Goal: Navigation & Orientation: Find specific page/section

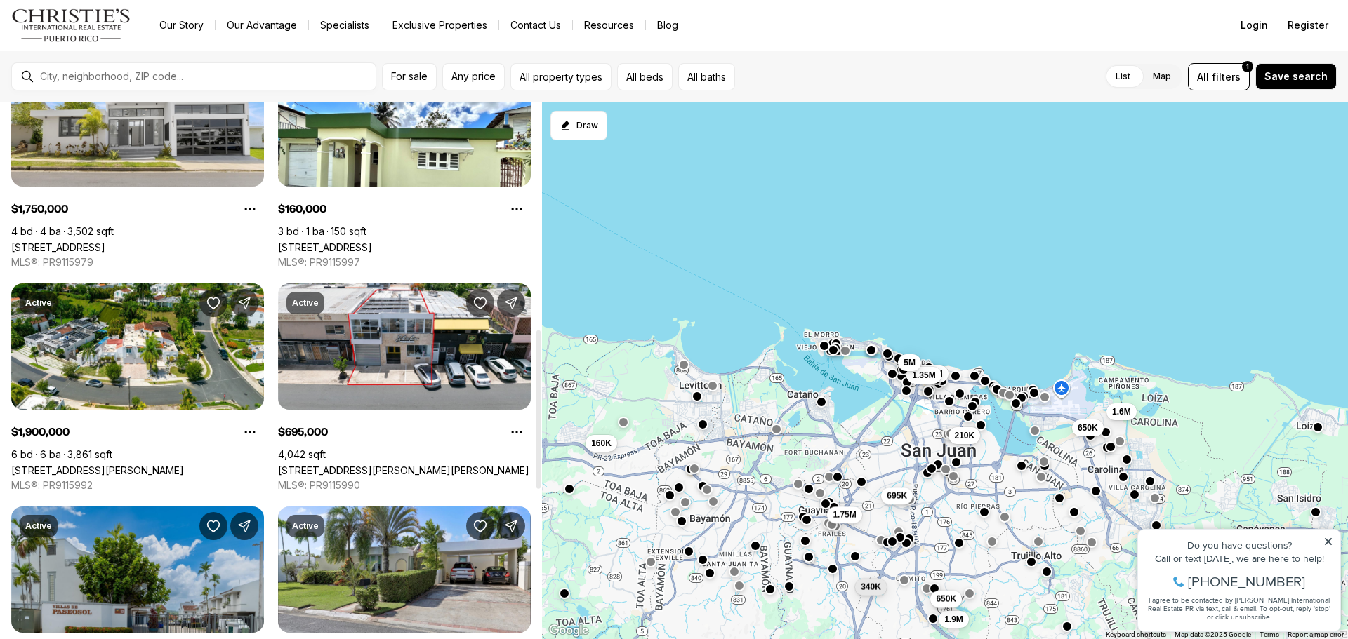
scroll to position [936, 0]
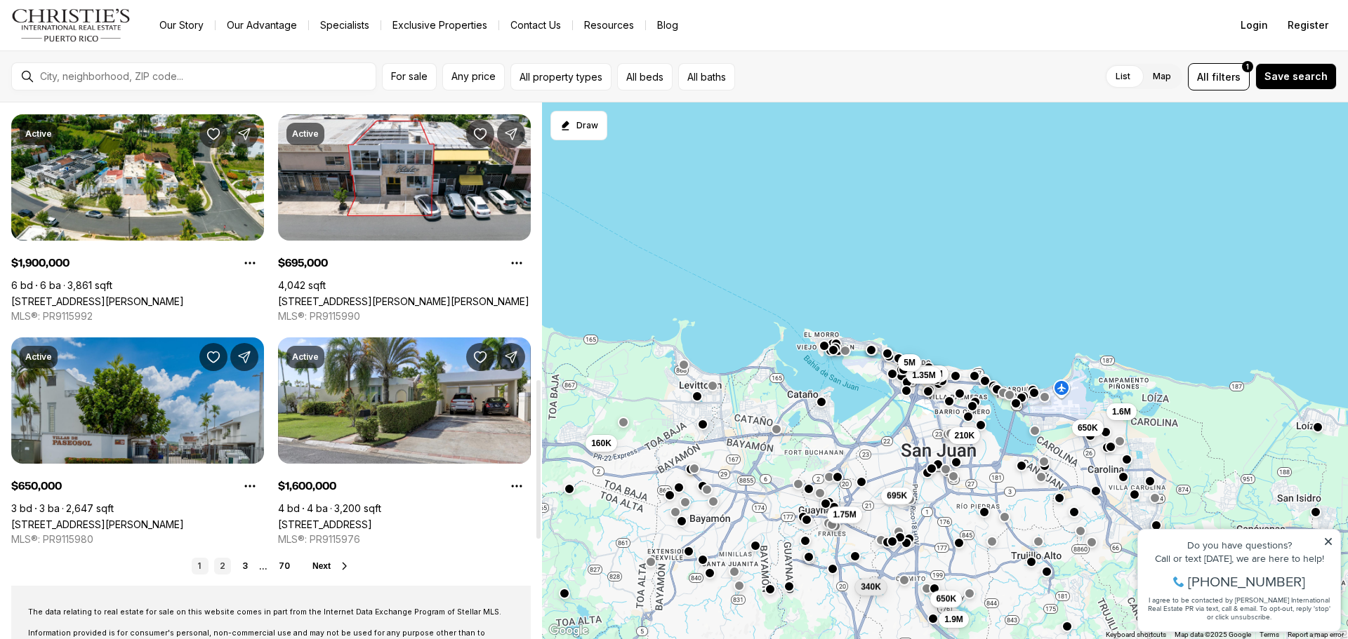
click at [224, 567] on link "2" at bounding box center [222, 566] width 17 height 17
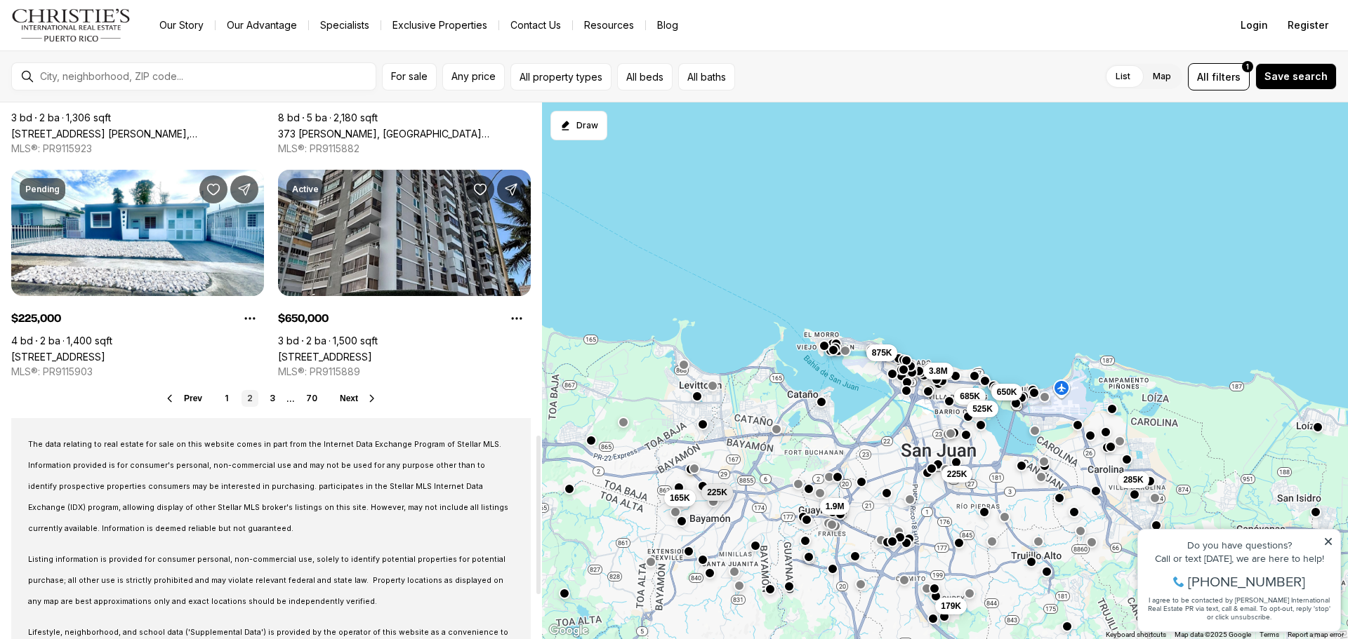
scroll to position [1123, 0]
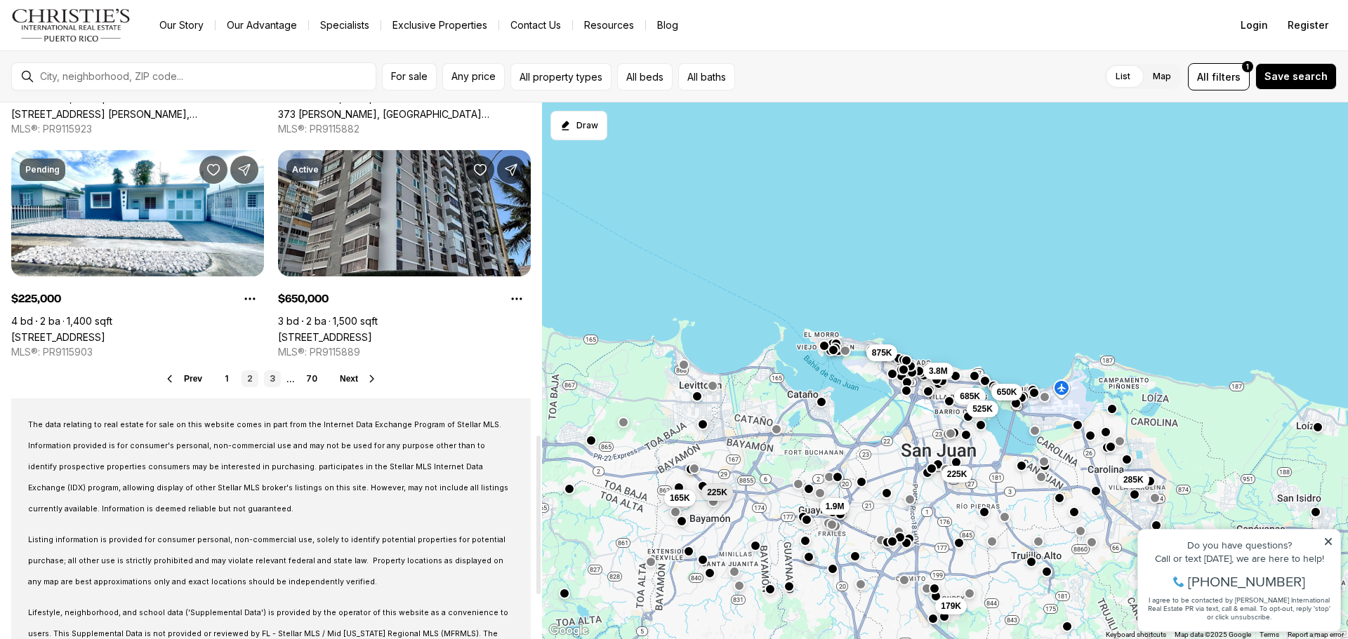
click at [272, 383] on link "3" at bounding box center [272, 379] width 17 height 17
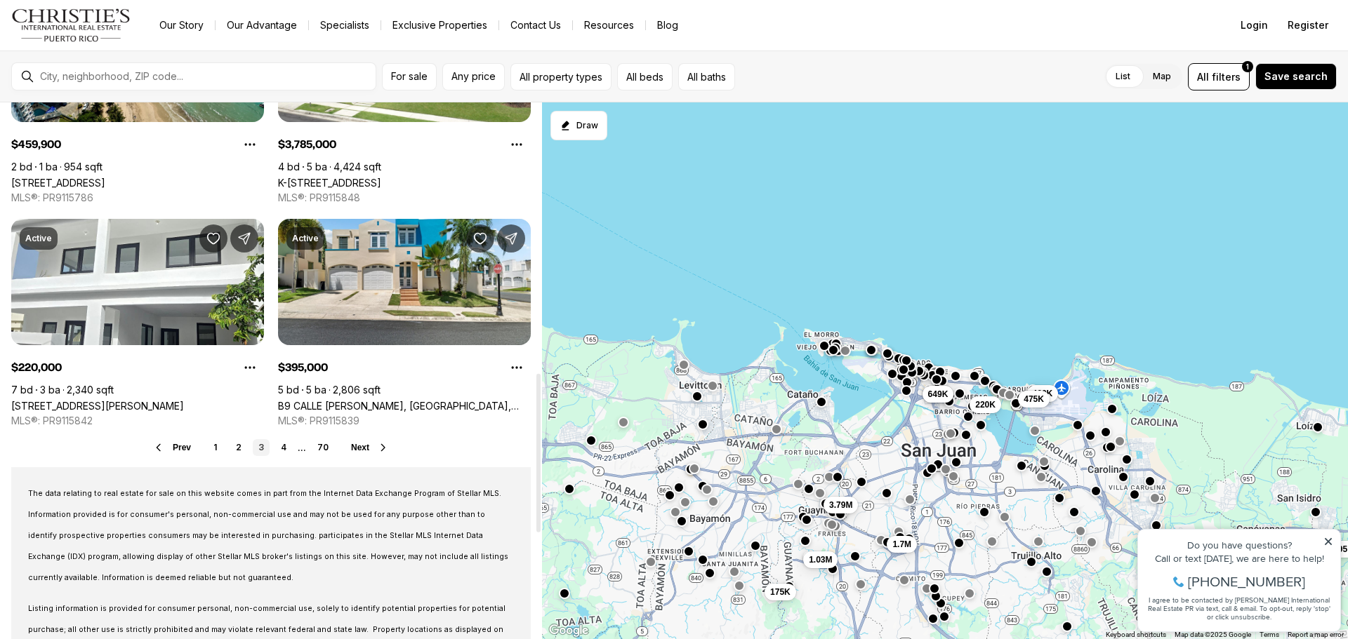
scroll to position [1123, 0]
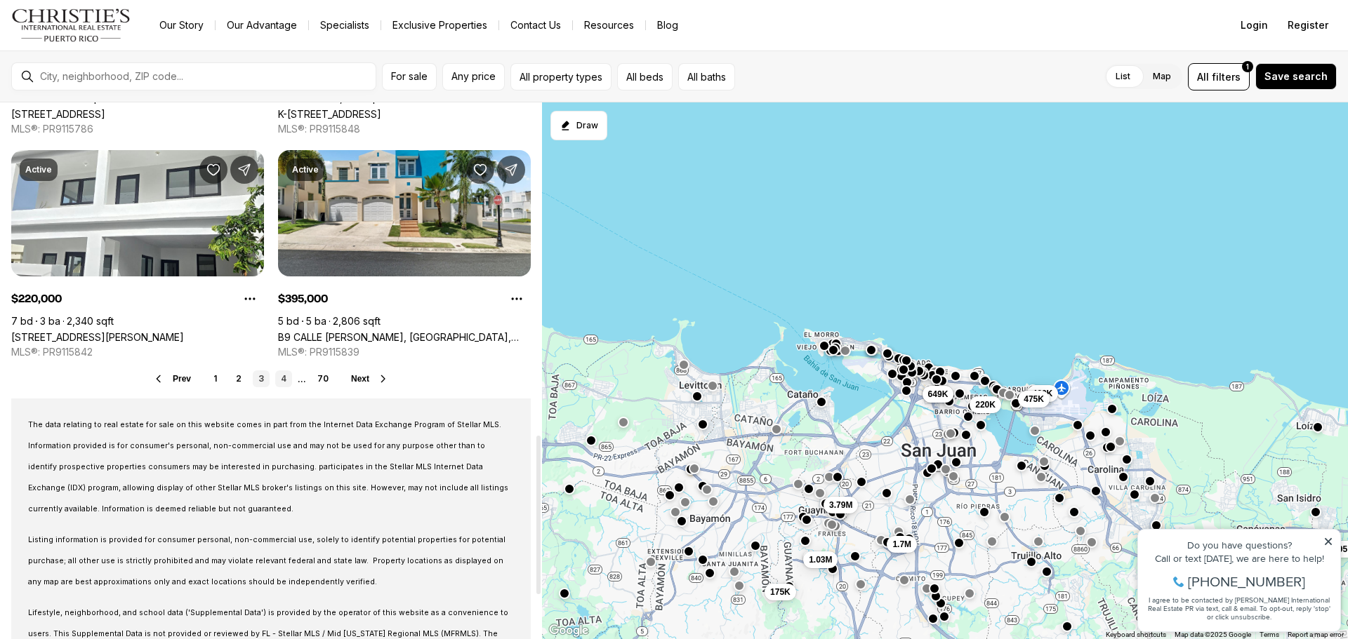
click at [287, 382] on link "4" at bounding box center [283, 379] width 17 height 17
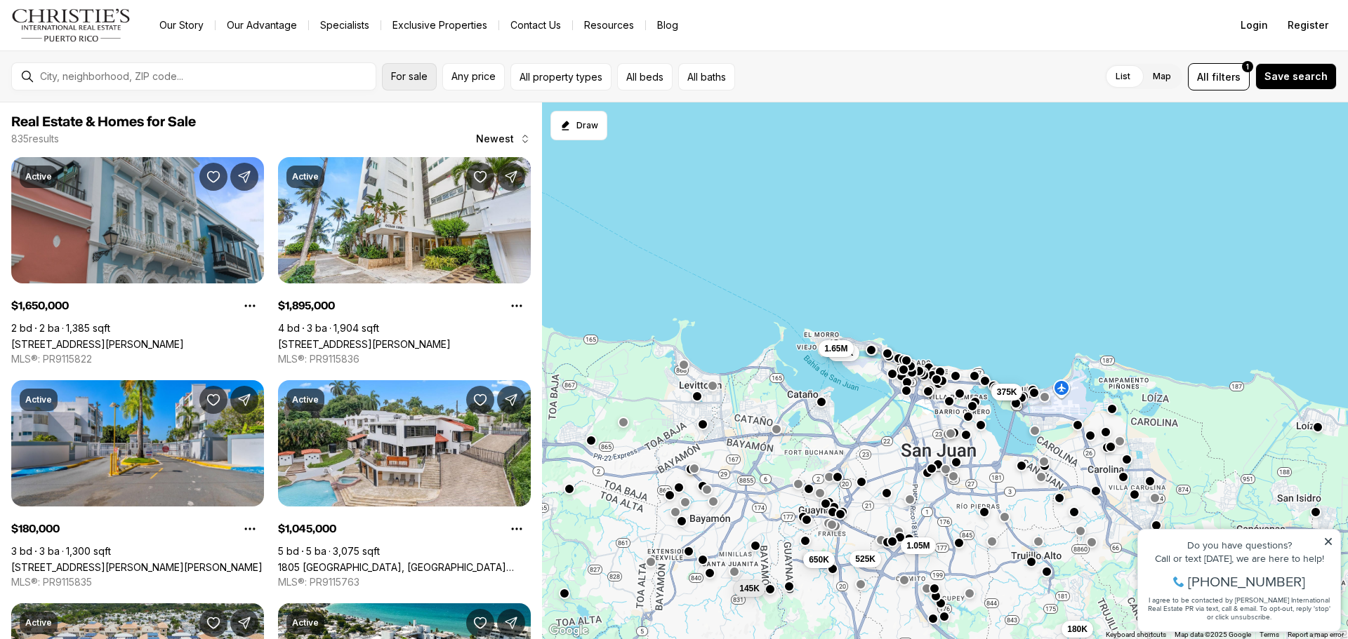
click at [391, 73] on span "For sale" at bounding box center [409, 76] width 37 height 11
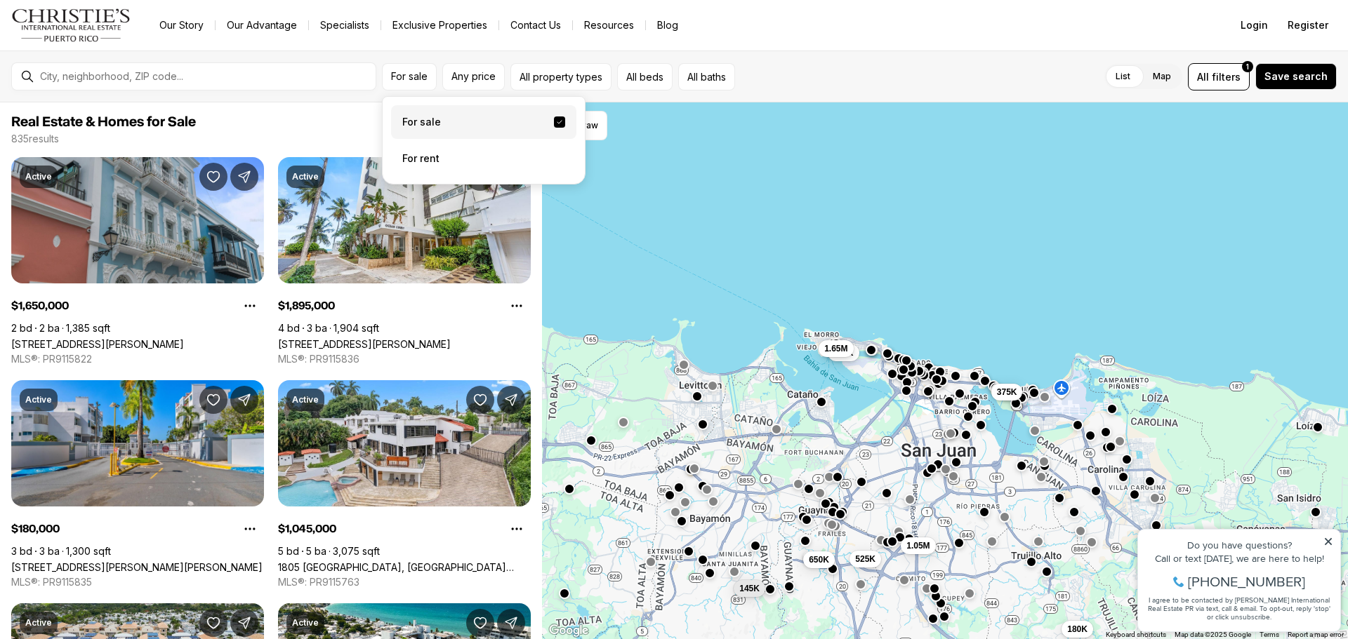
click at [404, 120] on label "For sale" at bounding box center [483, 122] width 185 height 34
click at [554, 120] on button "For sale" at bounding box center [559, 122] width 11 height 11
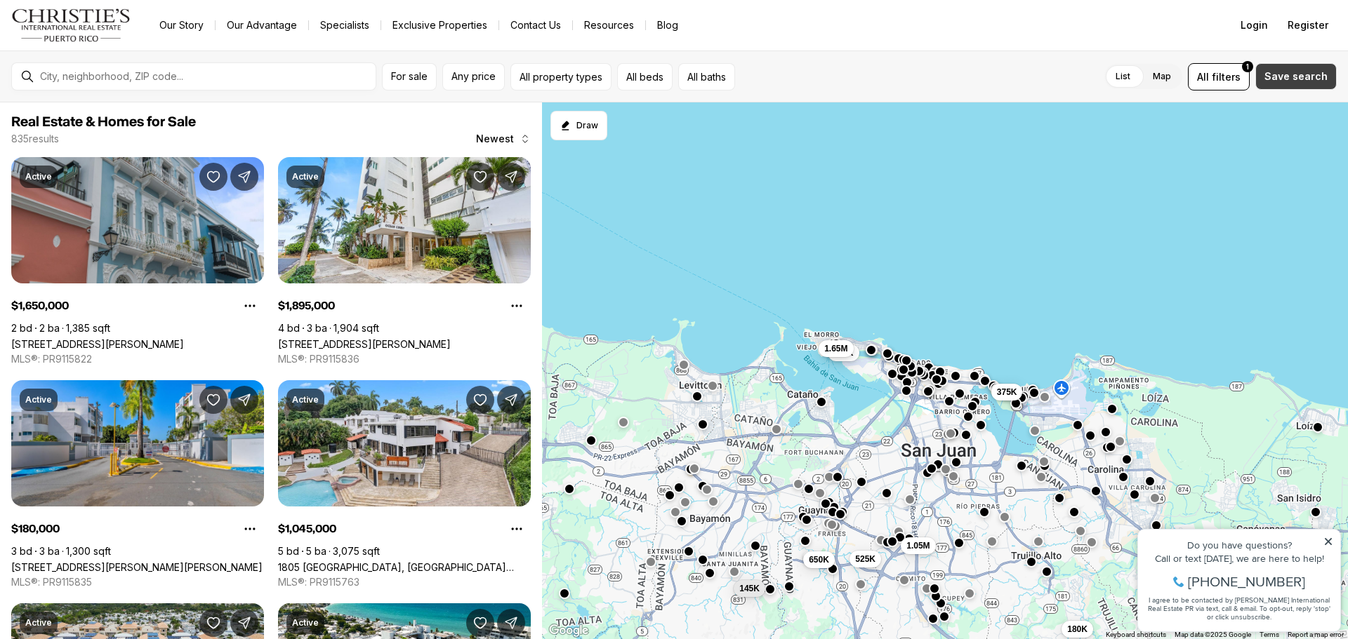
click at [1327, 74] on button "Save search" at bounding box center [1295, 76] width 81 height 27
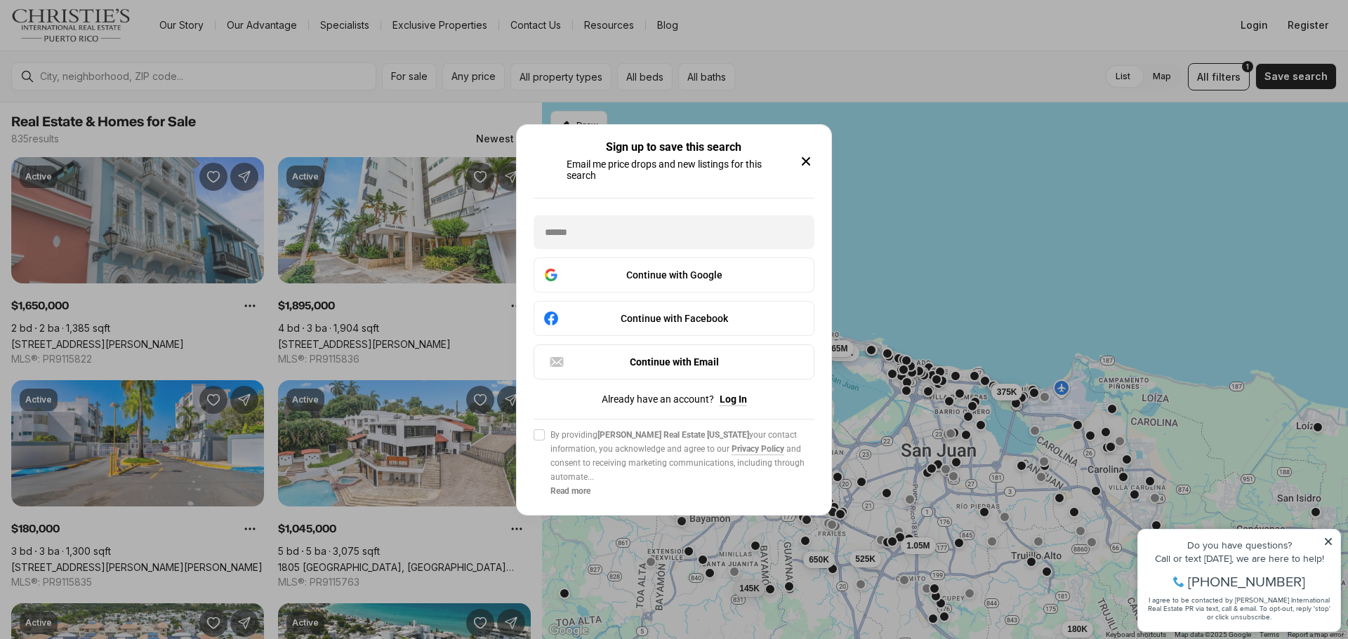
click at [807, 164] on icon "button" at bounding box center [805, 161] width 17 height 17
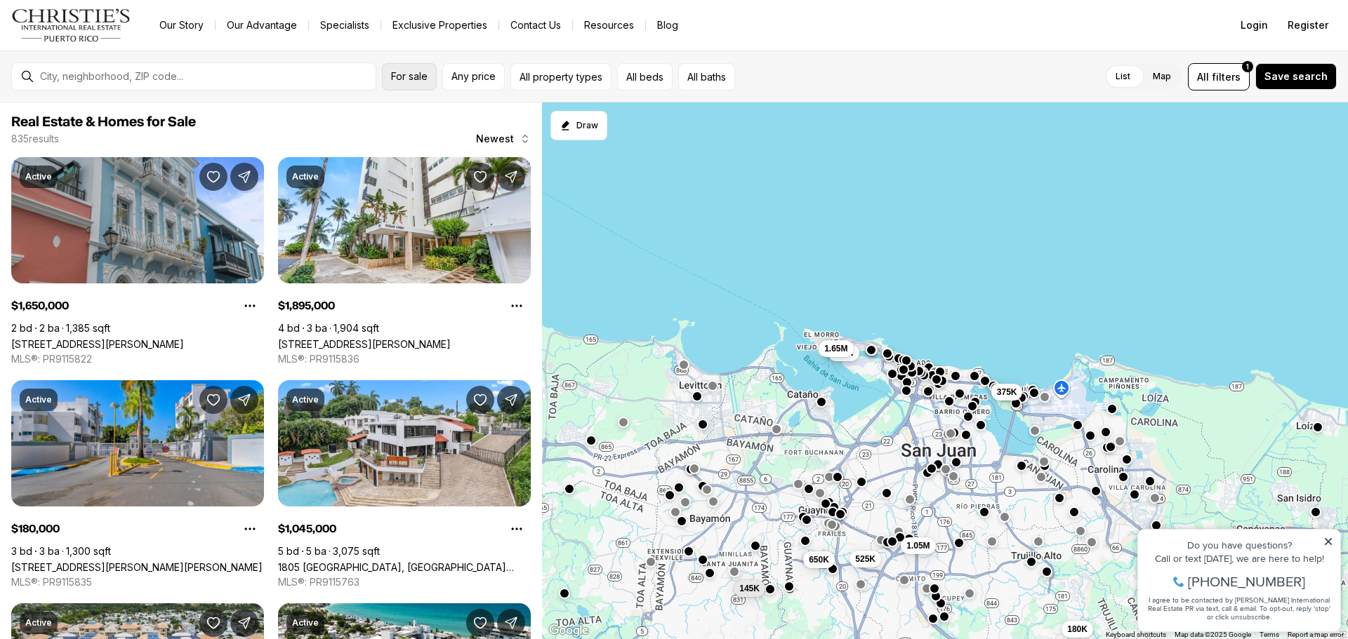
click at [400, 81] on span "For sale" at bounding box center [409, 76] width 37 height 11
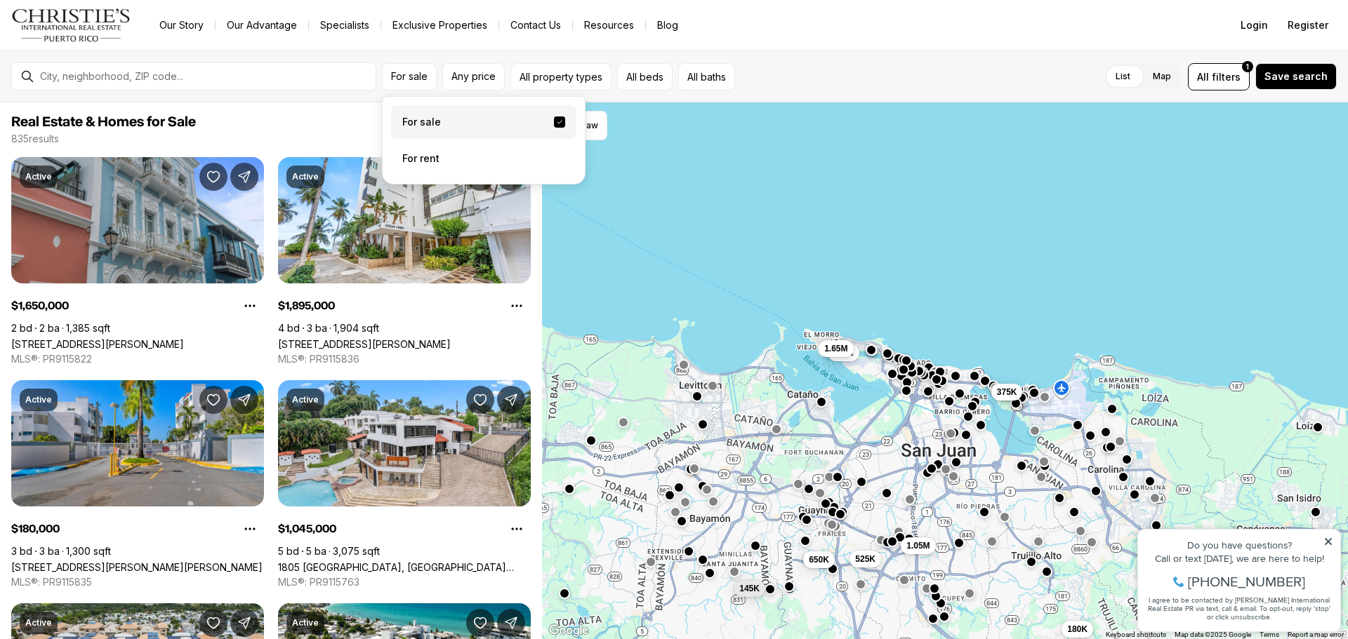
click at [406, 119] on label "For sale" at bounding box center [483, 122] width 185 height 34
click at [554, 119] on button "For sale" at bounding box center [559, 122] width 11 height 11
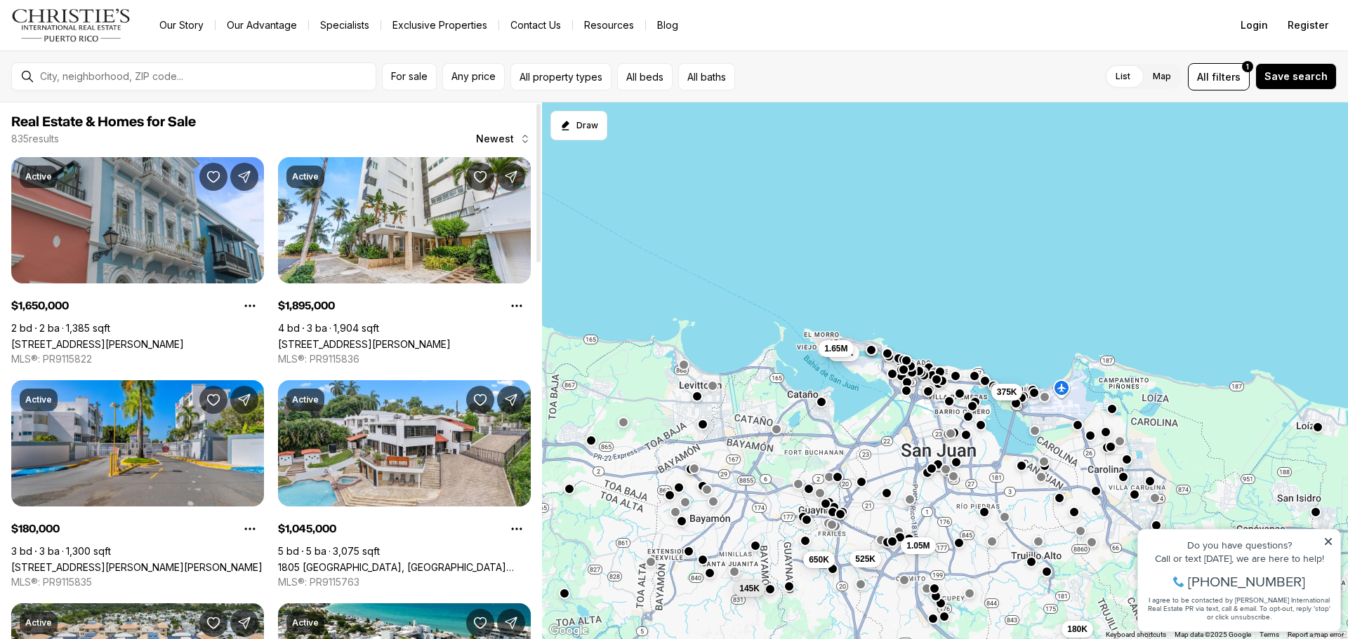
click at [673, 315] on div "160K 375K 525K 650K 1.05M 435K 1.65M 180K 145K" at bounding box center [945, 371] width 806 height 538
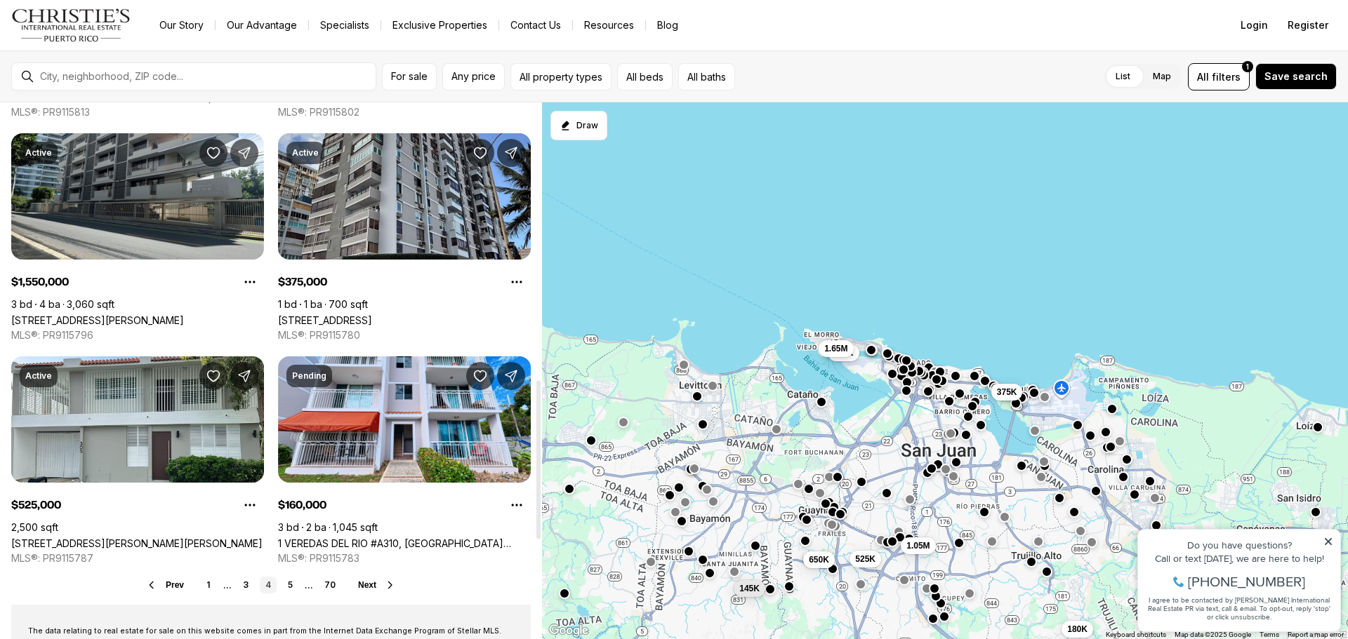
scroll to position [936, 0]
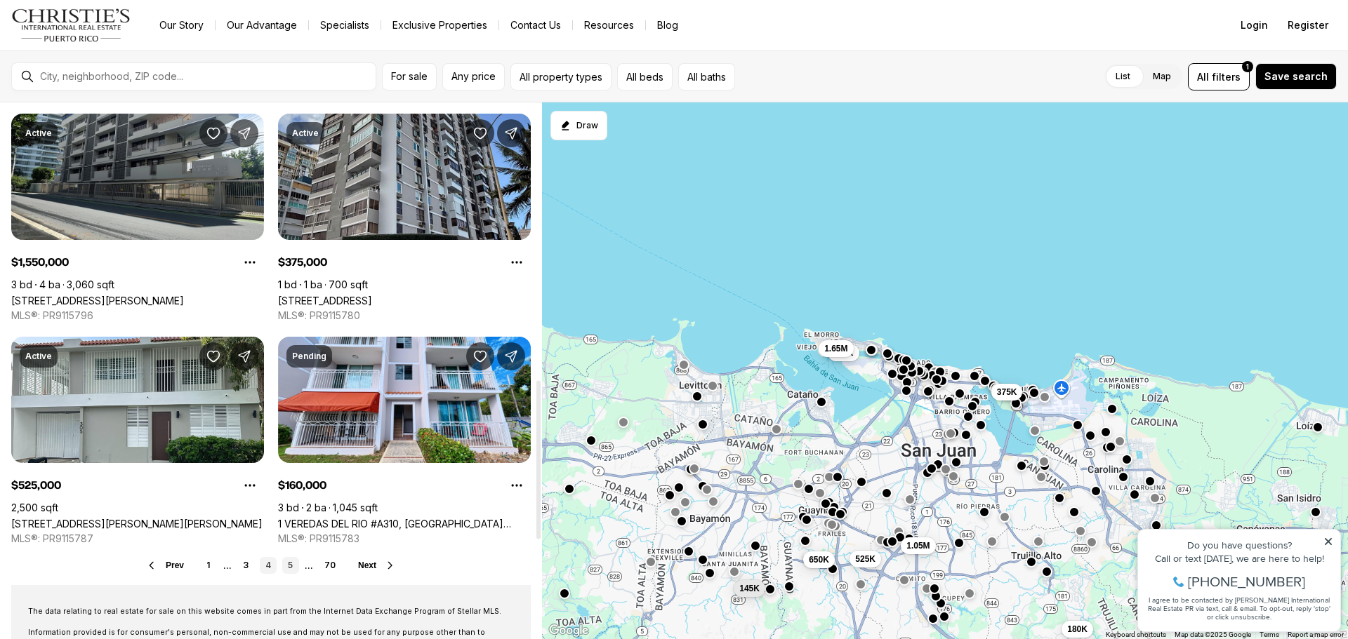
click at [286, 571] on link "5" at bounding box center [290, 565] width 17 height 17
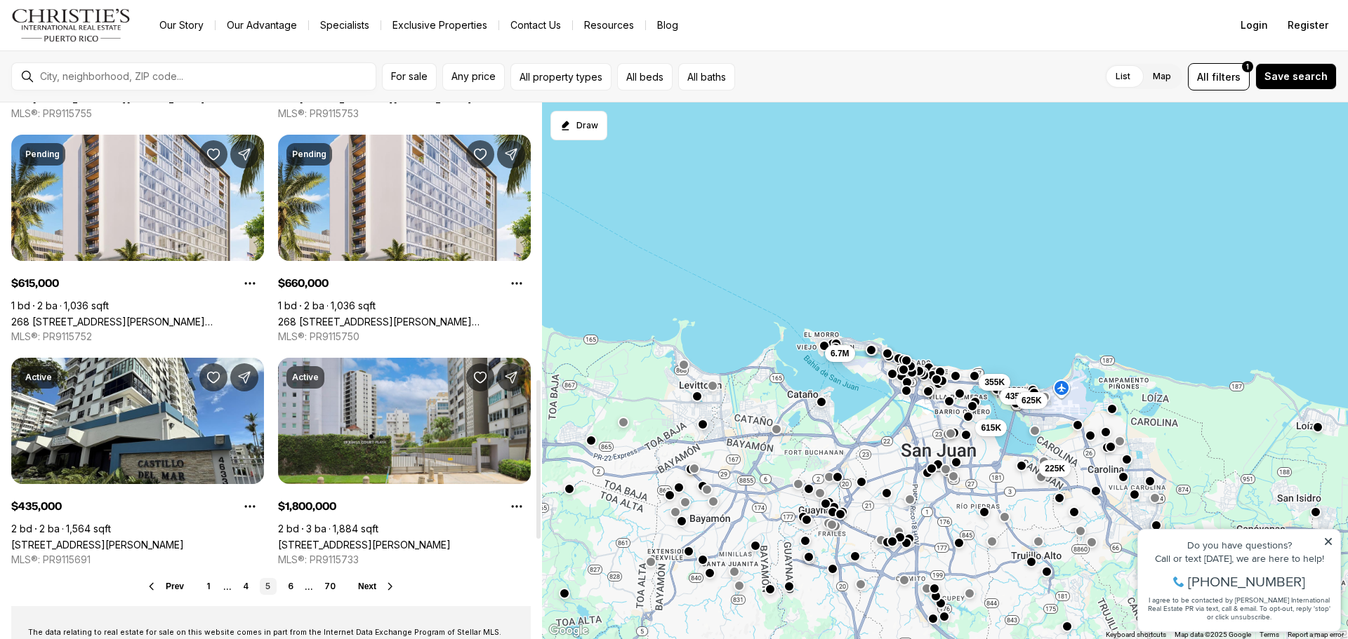
scroll to position [936, 0]
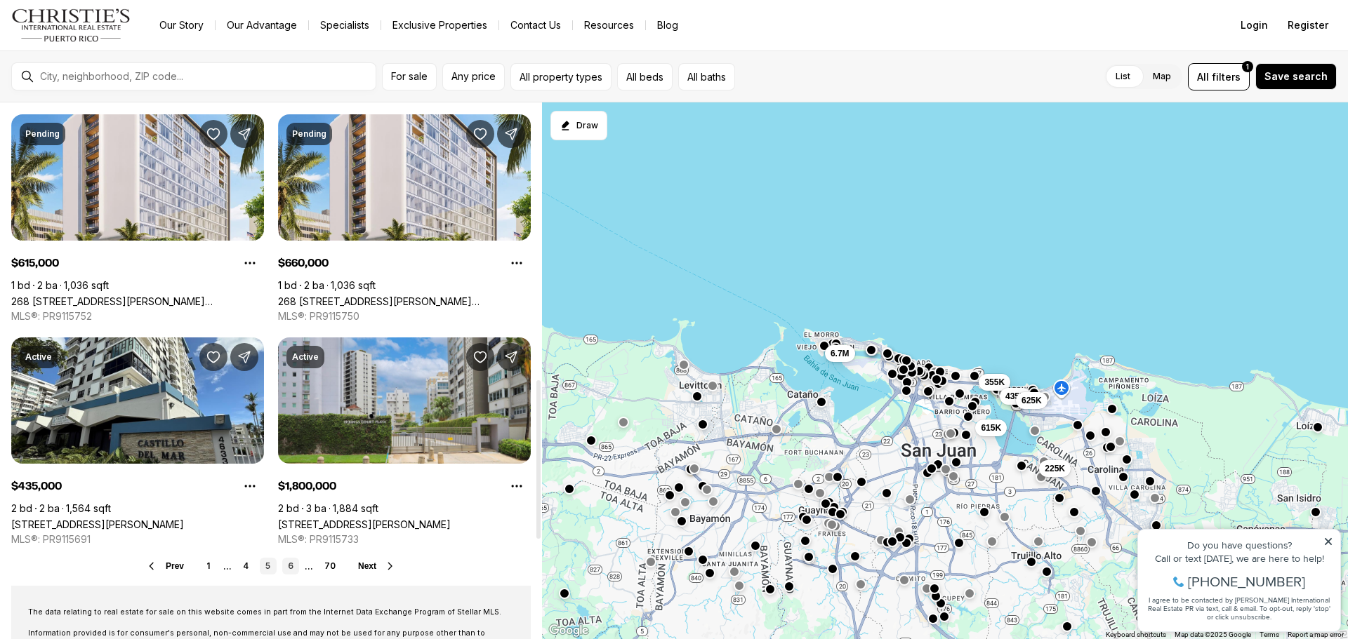
click at [291, 571] on link "6" at bounding box center [290, 566] width 17 height 17
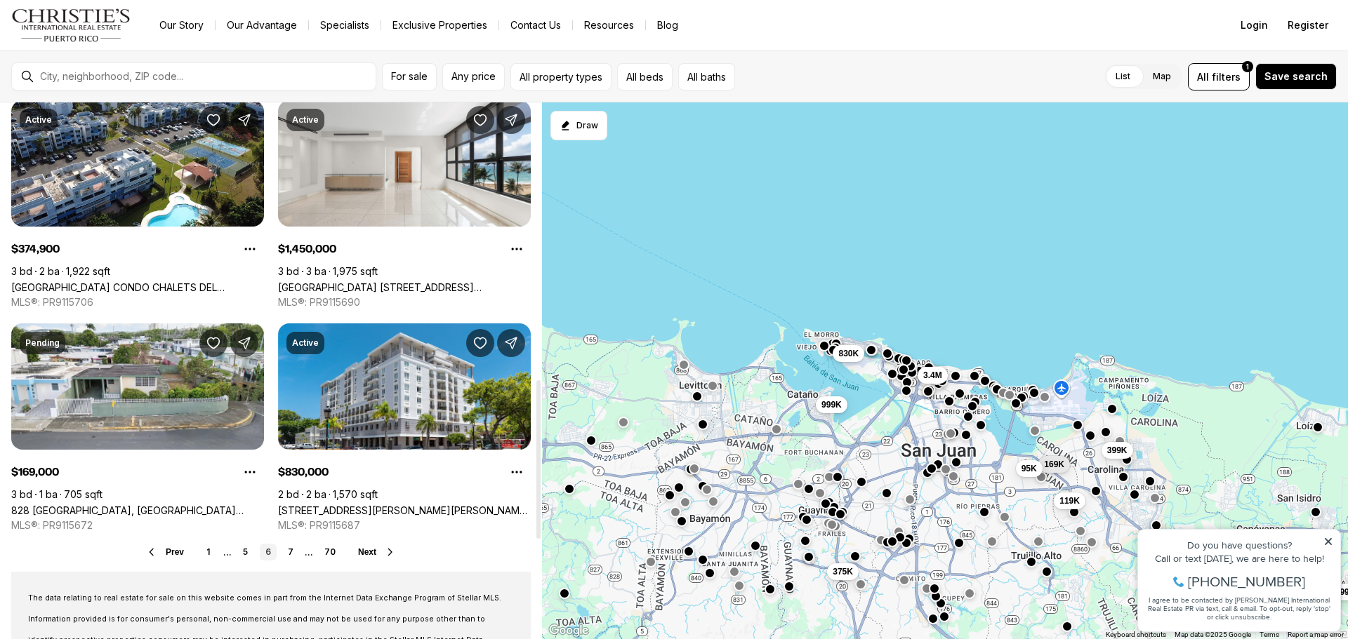
scroll to position [936, 0]
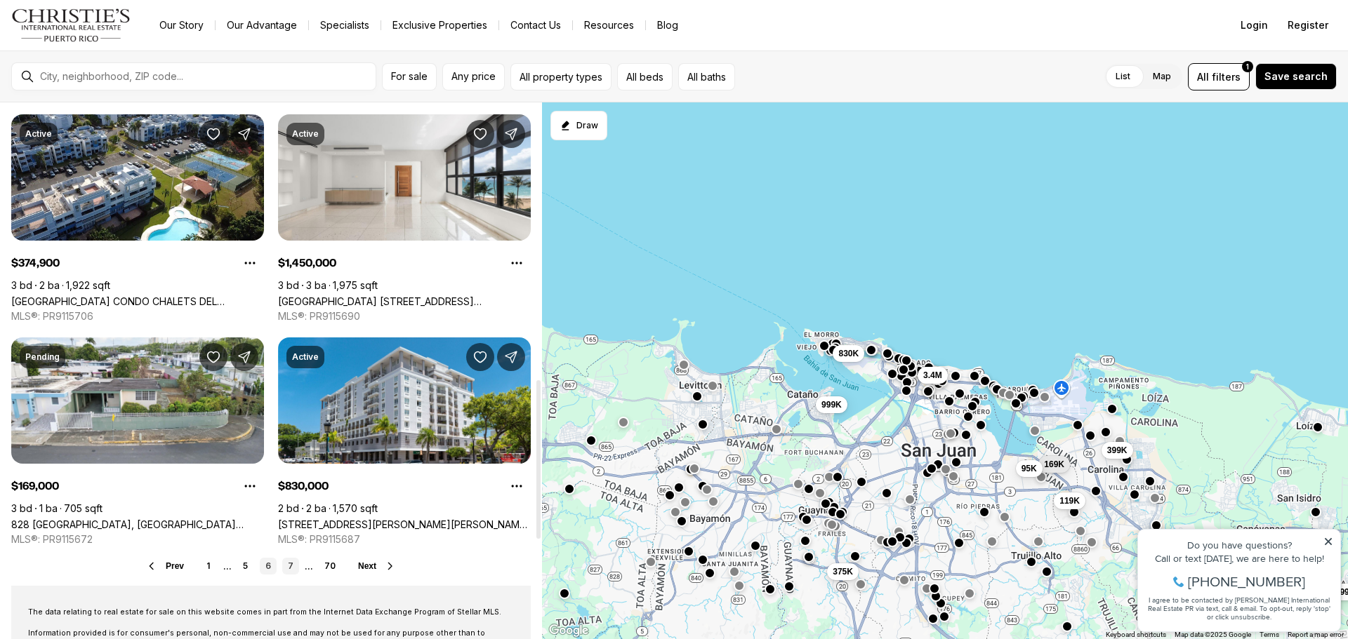
click at [289, 571] on link "7" at bounding box center [290, 566] width 17 height 17
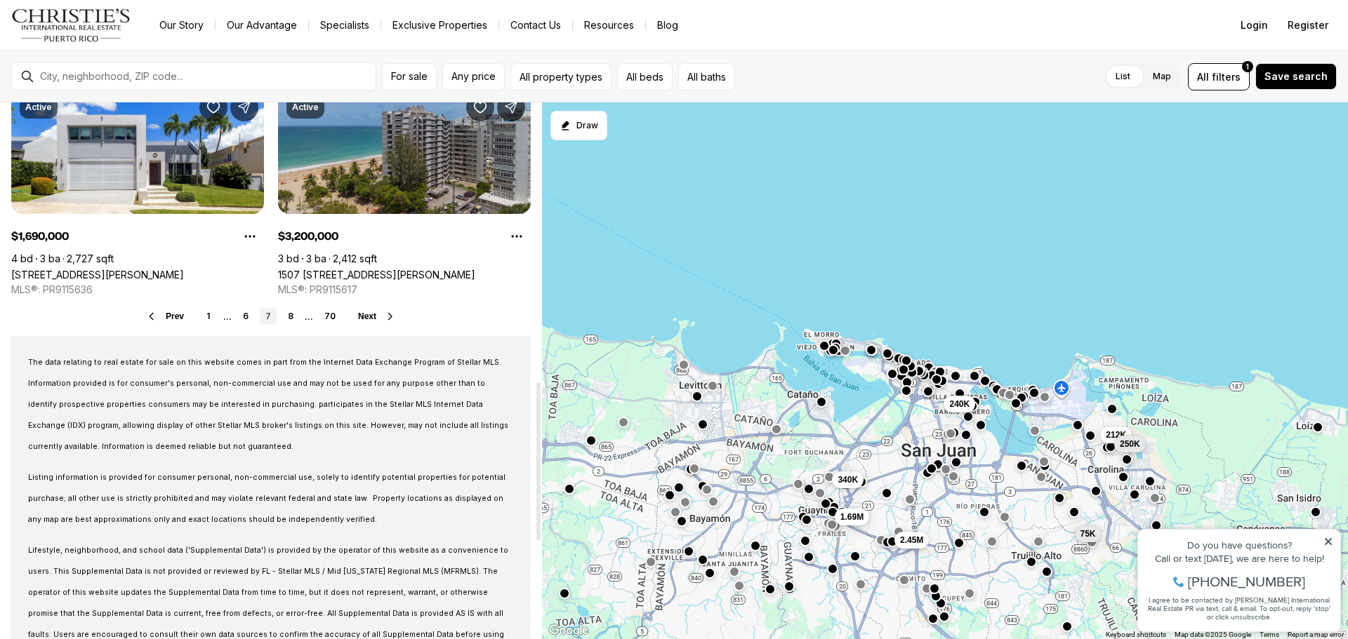
scroll to position [1270, 0]
